Goal: Navigation & Orientation: Find specific page/section

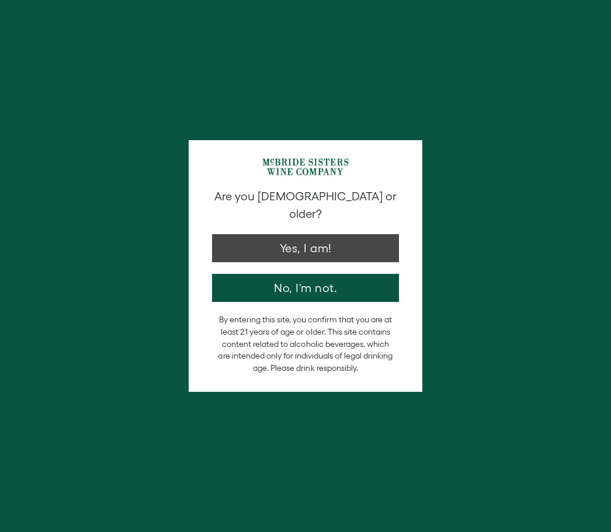
click at [320, 239] on button "Yes, I am!" at bounding box center [305, 248] width 187 height 28
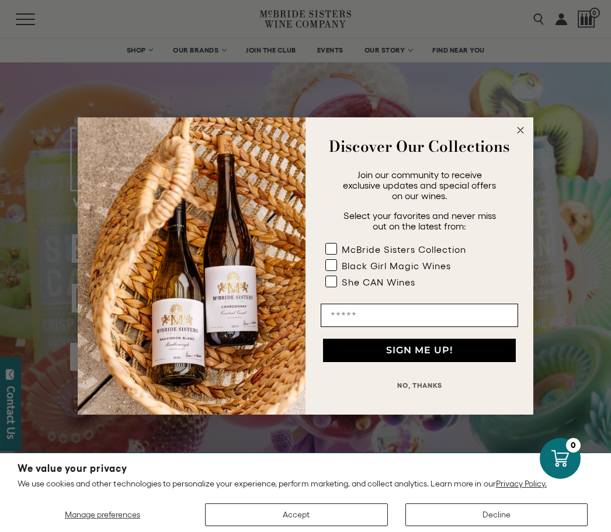
scroll to position [23, 0]
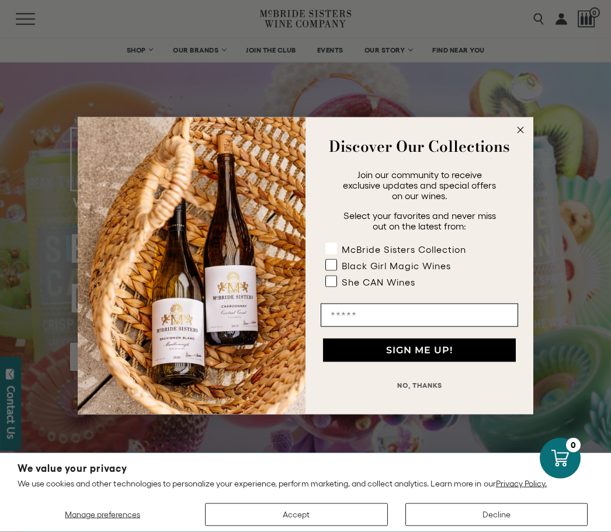
click at [336, 245] on icon "POPUP Form" at bounding box center [331, 249] width 12 height 12
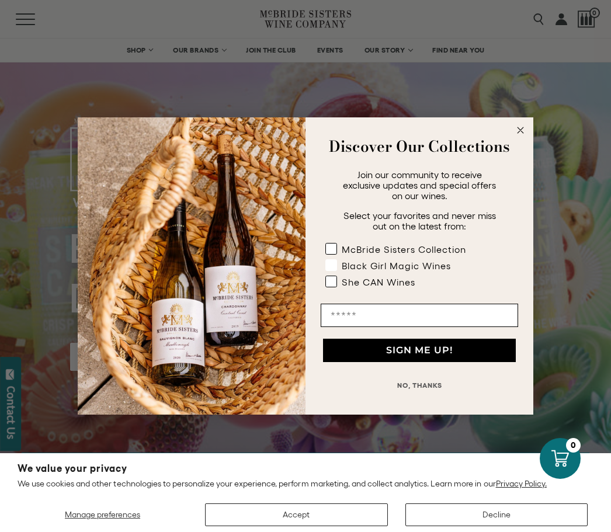
click at [337, 269] on label "Black Girl Magic Wines" at bounding box center [402, 267] width 155 height 16
click at [332, 290] on label "She CAN Wines" at bounding box center [402, 284] width 155 height 16
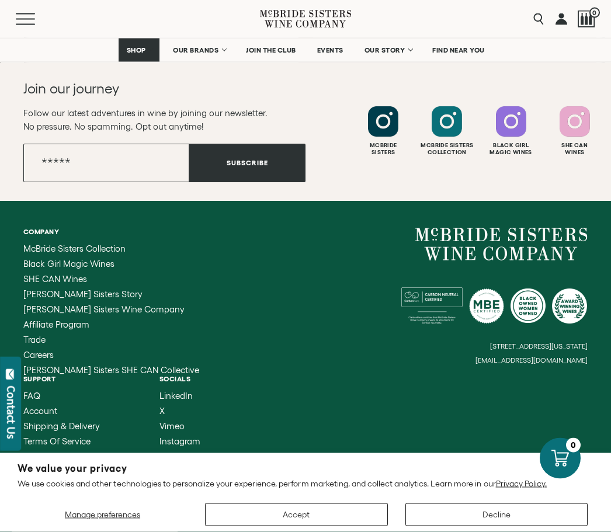
scroll to position [2469, 0]
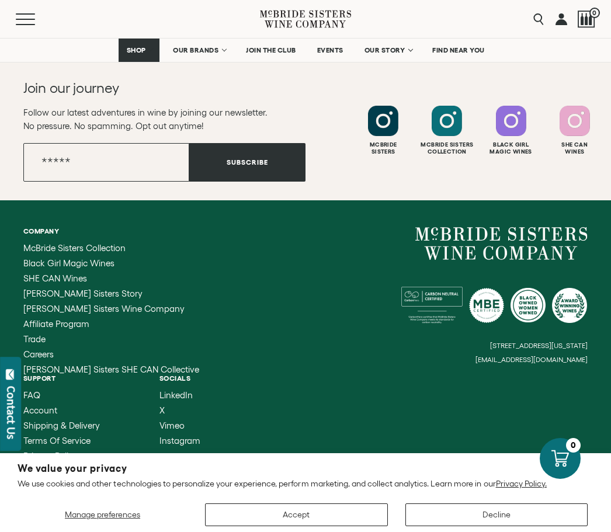
click at [76, 265] on span "Black Girl Magic Wines" at bounding box center [68, 263] width 91 height 10
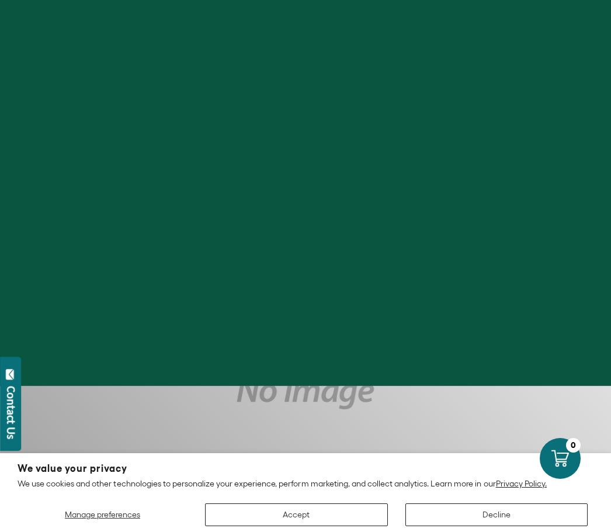
click at [503, 513] on button "Decline" at bounding box center [496, 514] width 182 height 23
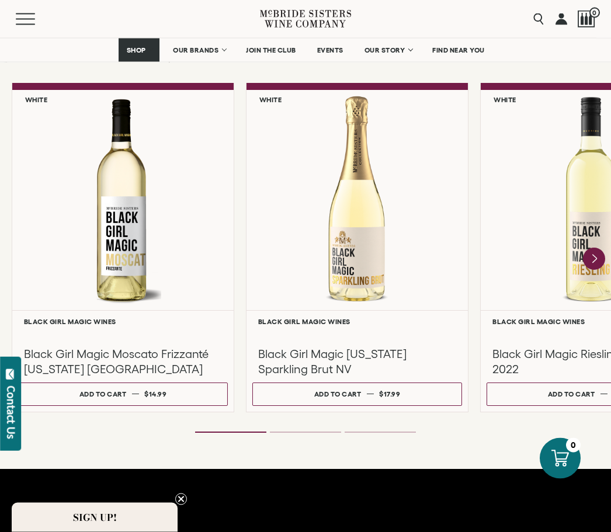
scroll to position [1006, 0]
